Goal: Navigation & Orientation: Find specific page/section

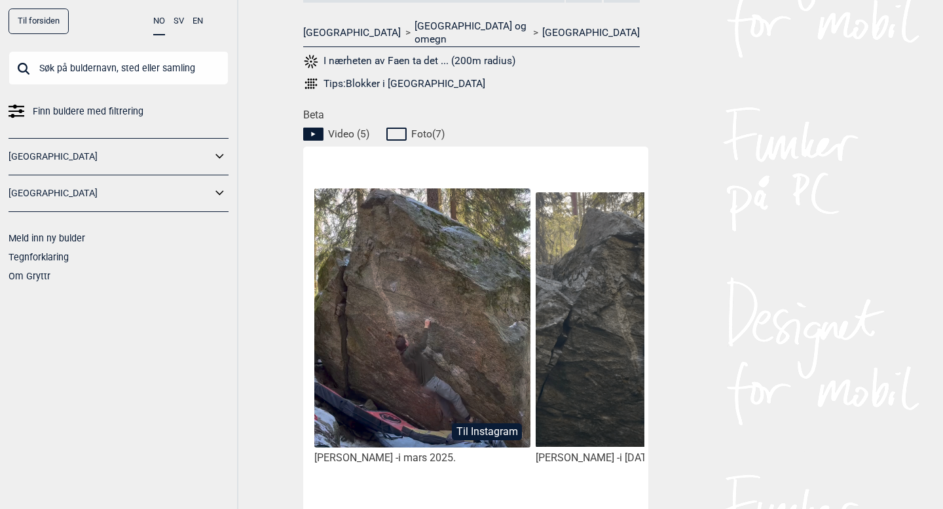
scroll to position [686, 0]
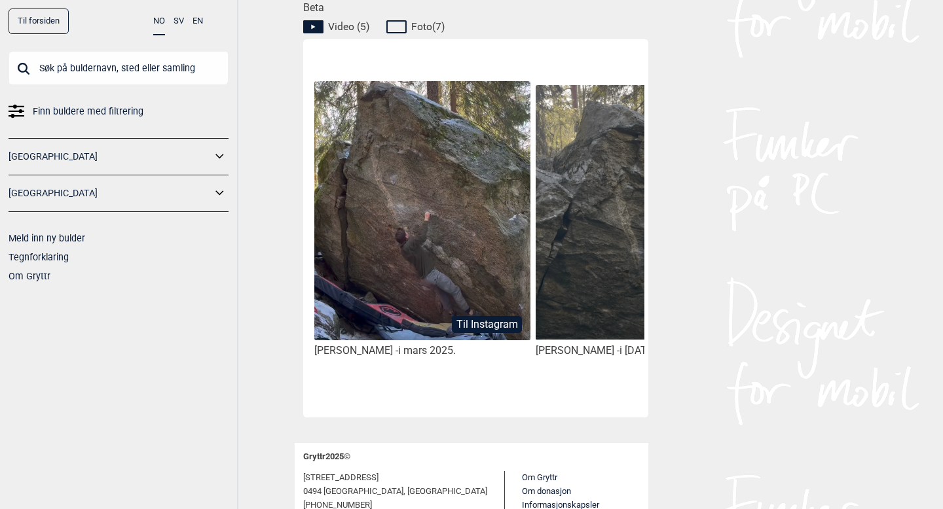
click at [458, 234] on img at bounding box center [422, 211] width 216 height 260
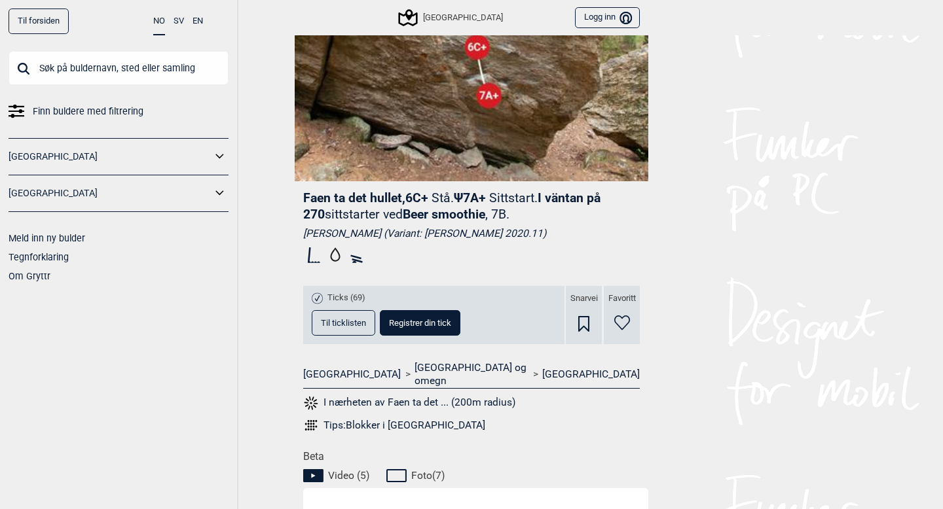
scroll to position [0, 0]
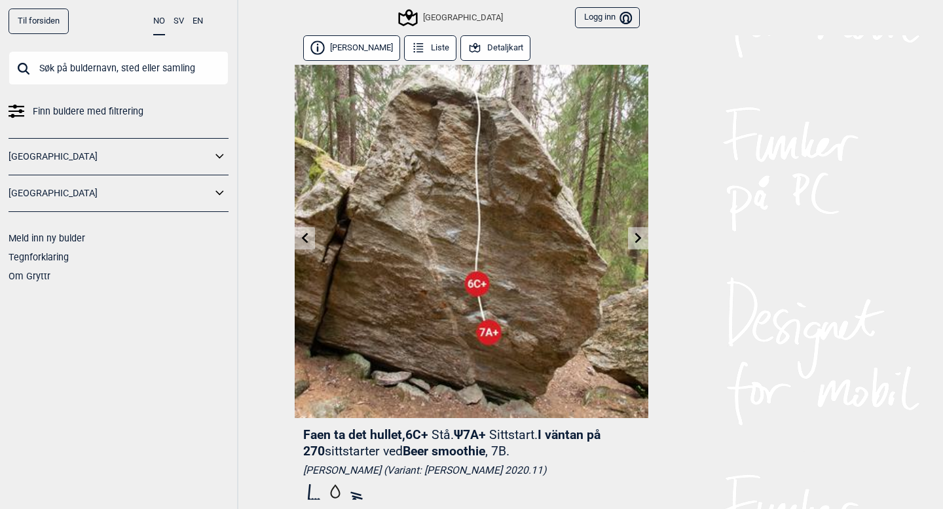
click at [481, 41] on button "Detaljkart" at bounding box center [495, 48] width 70 height 26
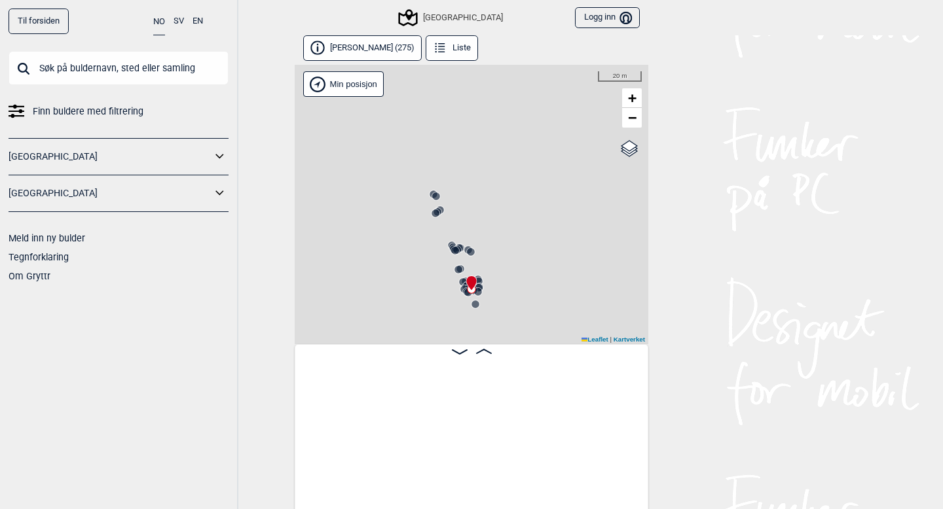
scroll to position [0, 10513]
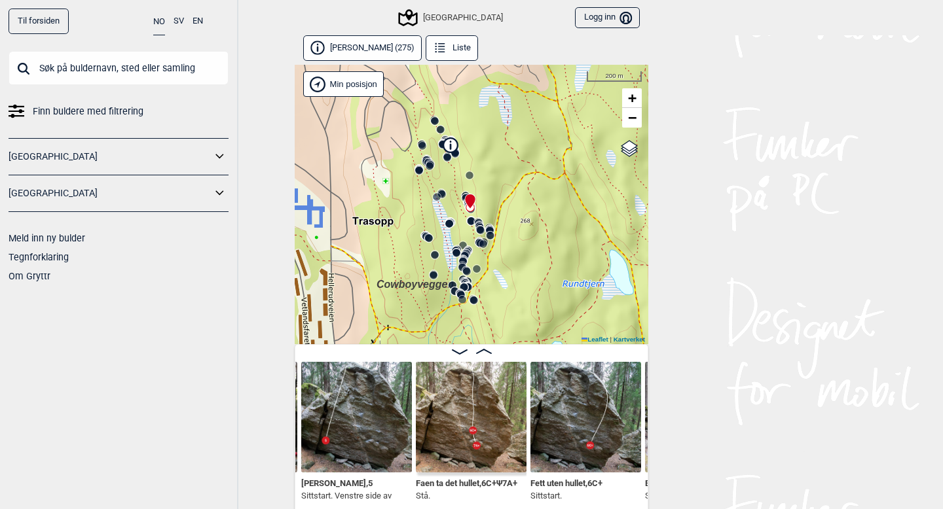
drag, startPoint x: 384, startPoint y: 252, endPoint x: 498, endPoint y: 220, distance: 118.4
click at [498, 220] on div "Speidersteinen Barnehageveggen Cowboyveggen Bølerveggen [GEOGRAPHIC_DATA]" at bounding box center [472, 205] width 354 height 280
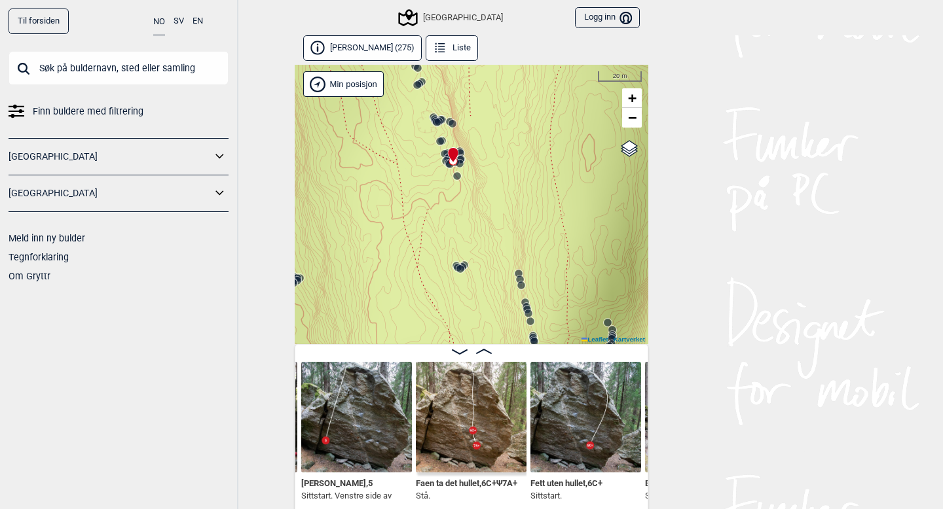
drag, startPoint x: 327, startPoint y: 198, endPoint x: 507, endPoint y: 238, distance: 184.3
click at [507, 238] on div "Speidersteinen Barnehageveggen Cowboyveggen Bølerveggen [GEOGRAPHIC_DATA]" at bounding box center [472, 205] width 354 height 280
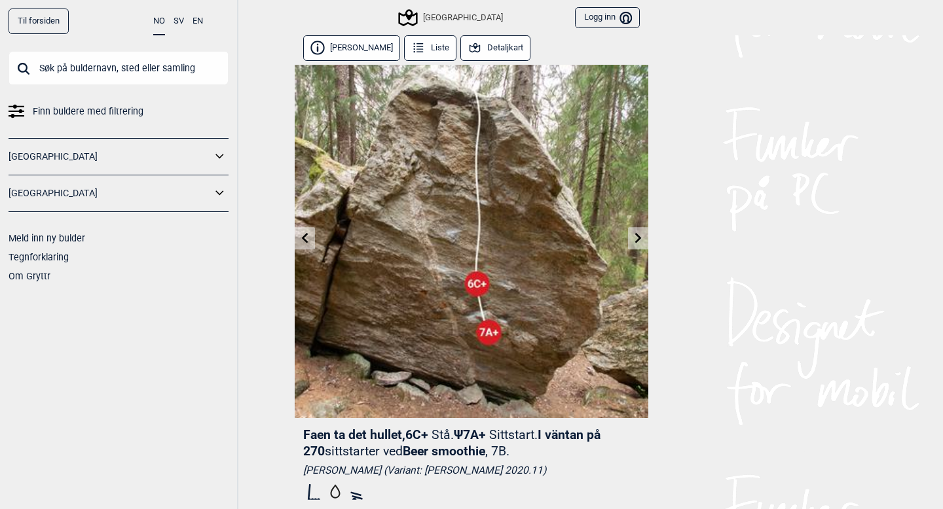
click at [492, 48] on button "Detaljkart" at bounding box center [495, 48] width 70 height 26
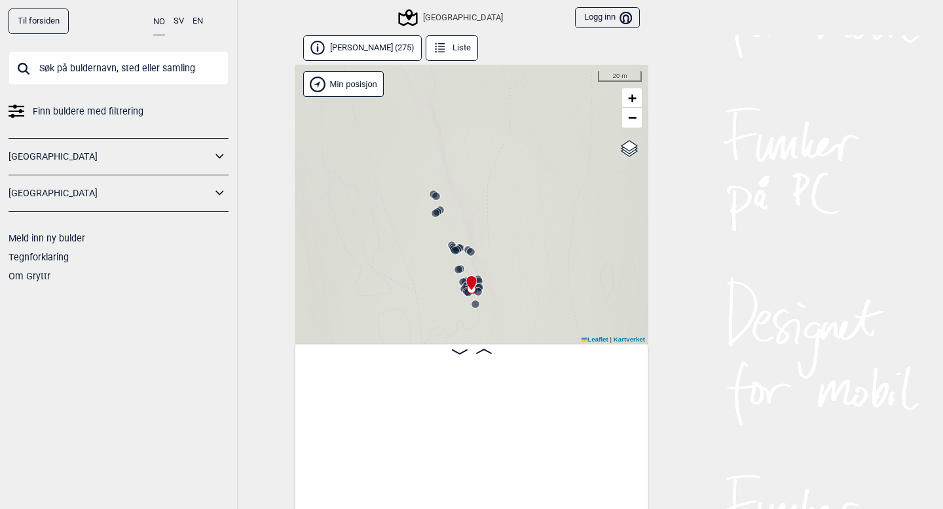
scroll to position [0, 10513]
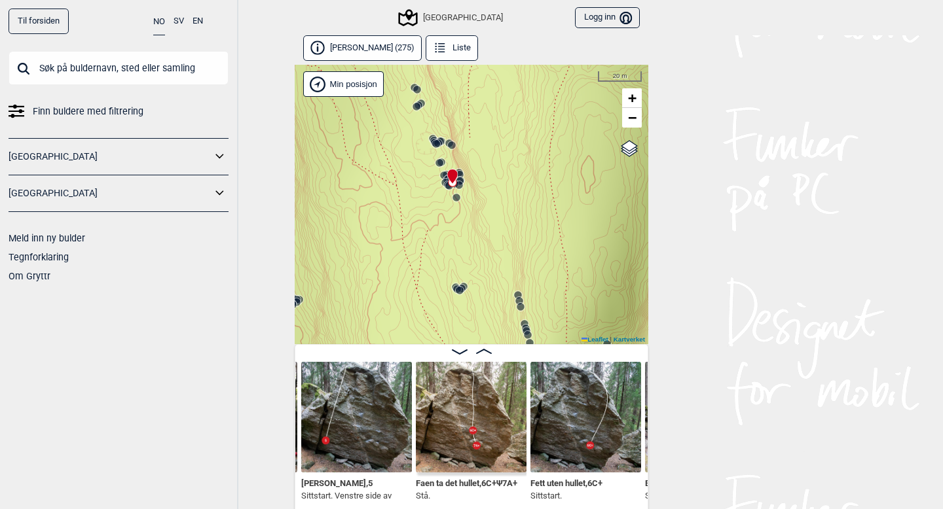
drag, startPoint x: 490, startPoint y: 177, endPoint x: 471, endPoint y: 72, distance: 107.1
click at [471, 72] on div "Speidersteinen Barnehageveggen Cowboyveggen Bølerveggen [GEOGRAPHIC_DATA]" at bounding box center [472, 205] width 354 height 280
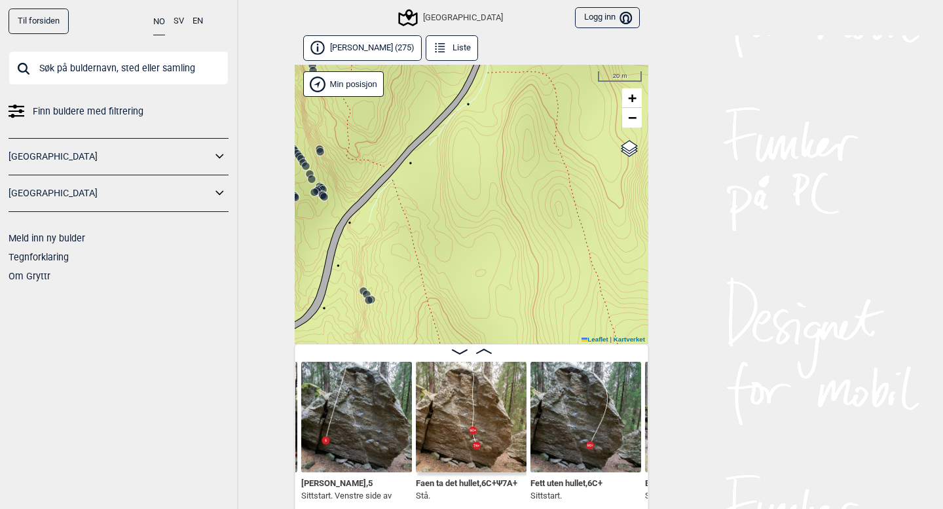
scroll to position [7, 0]
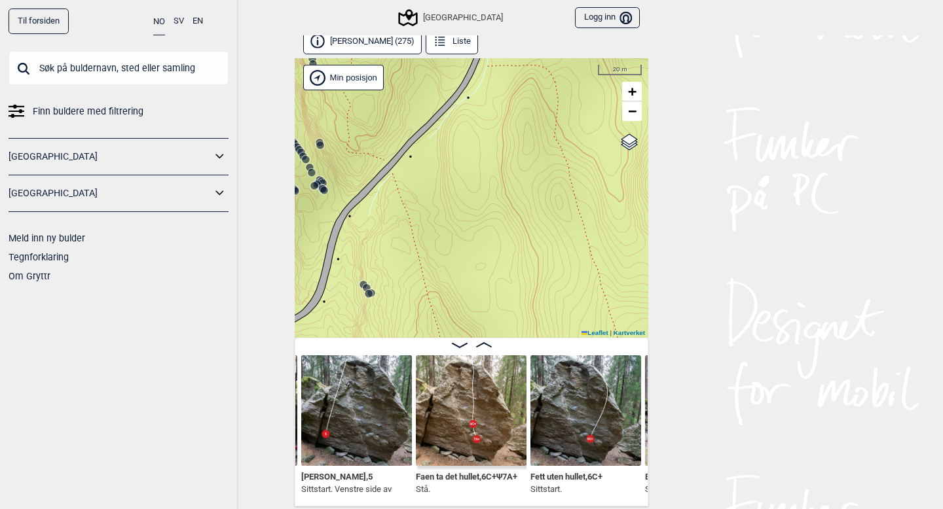
click at [464, 436] on img at bounding box center [471, 411] width 111 height 111
